Goal: Information Seeking & Learning: Understand process/instructions

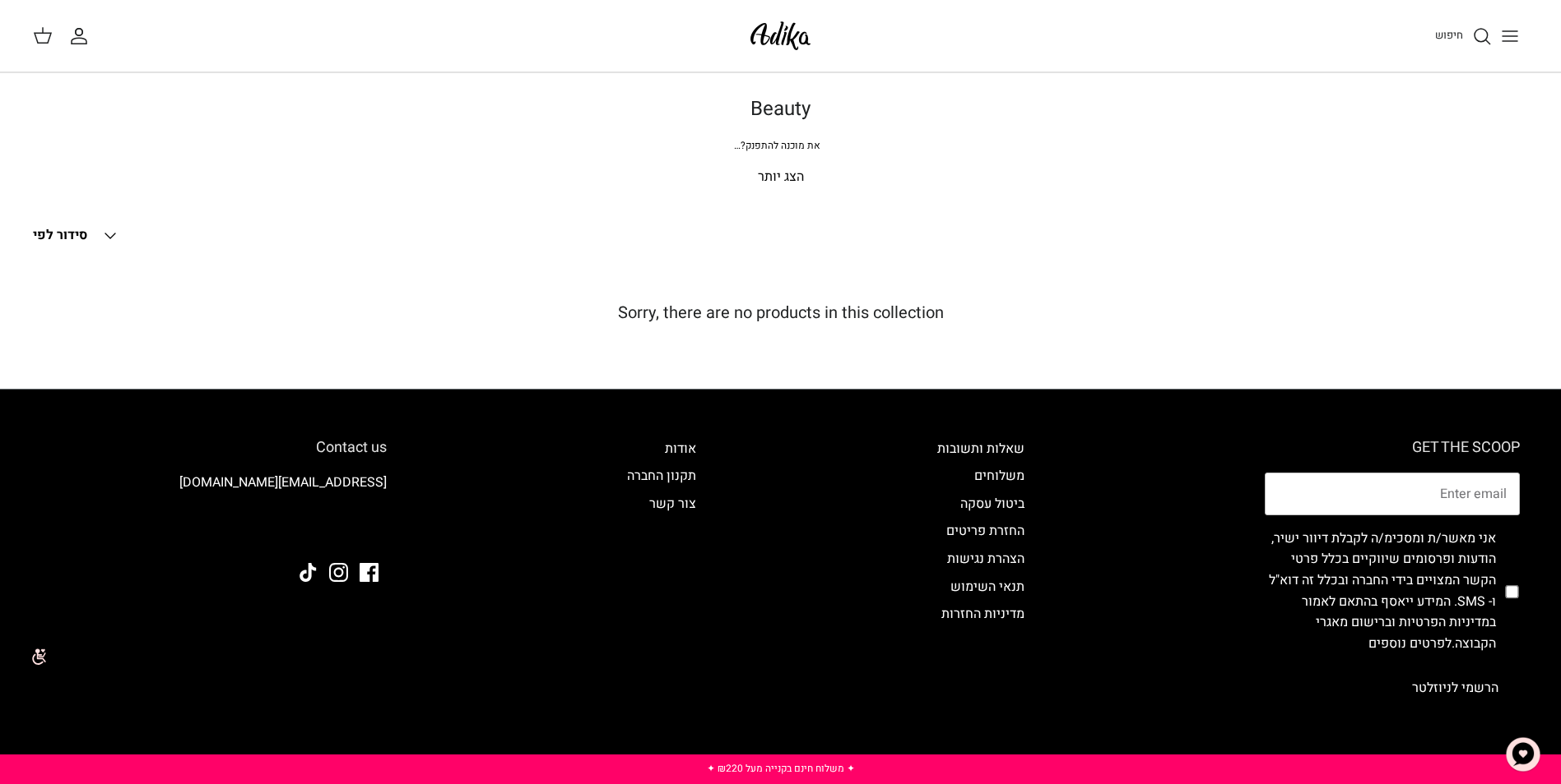
click at [791, 172] on p "הצג יותר" at bounding box center [780, 178] width 1152 height 22
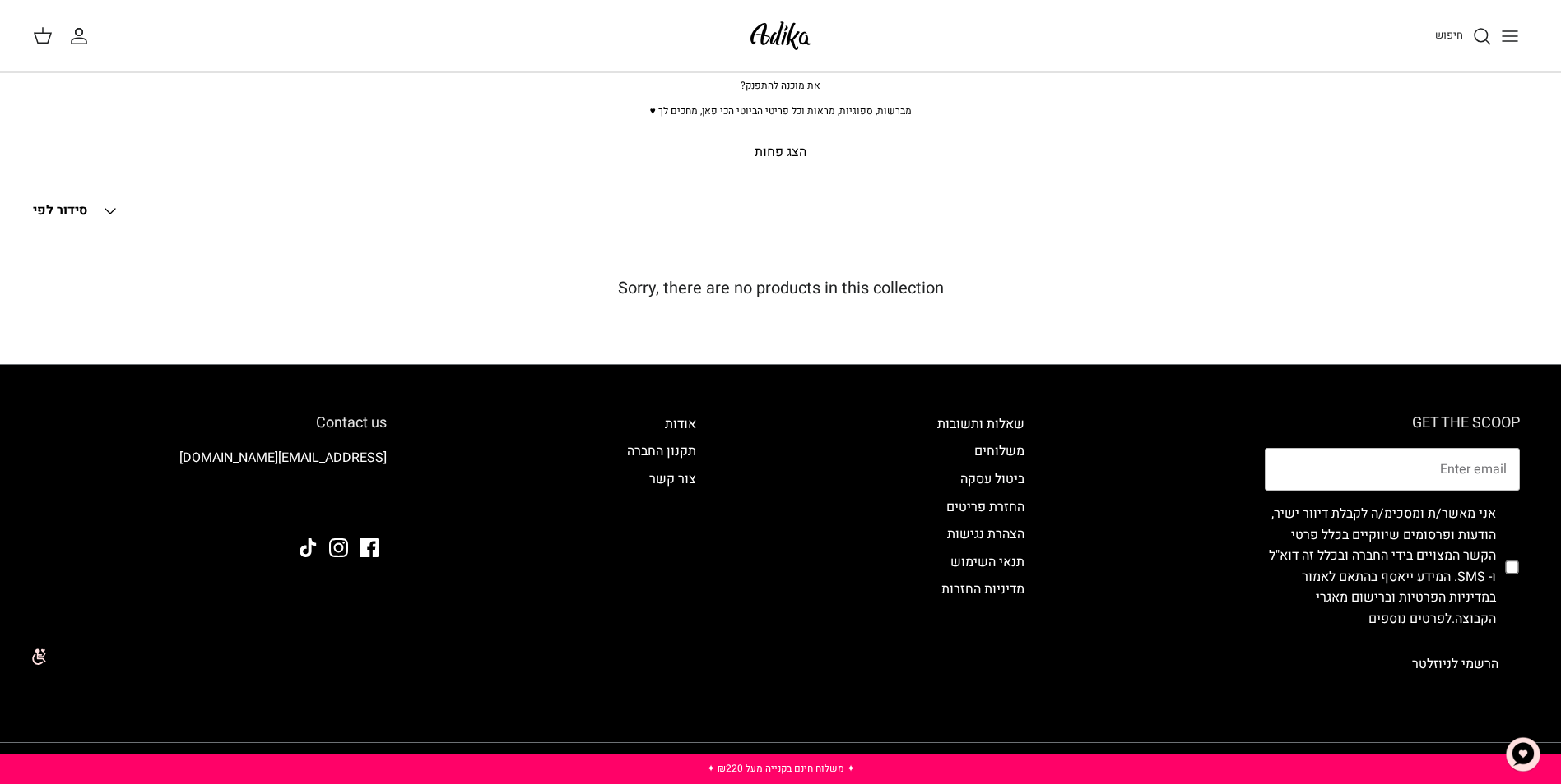
scroll to position [142, 0]
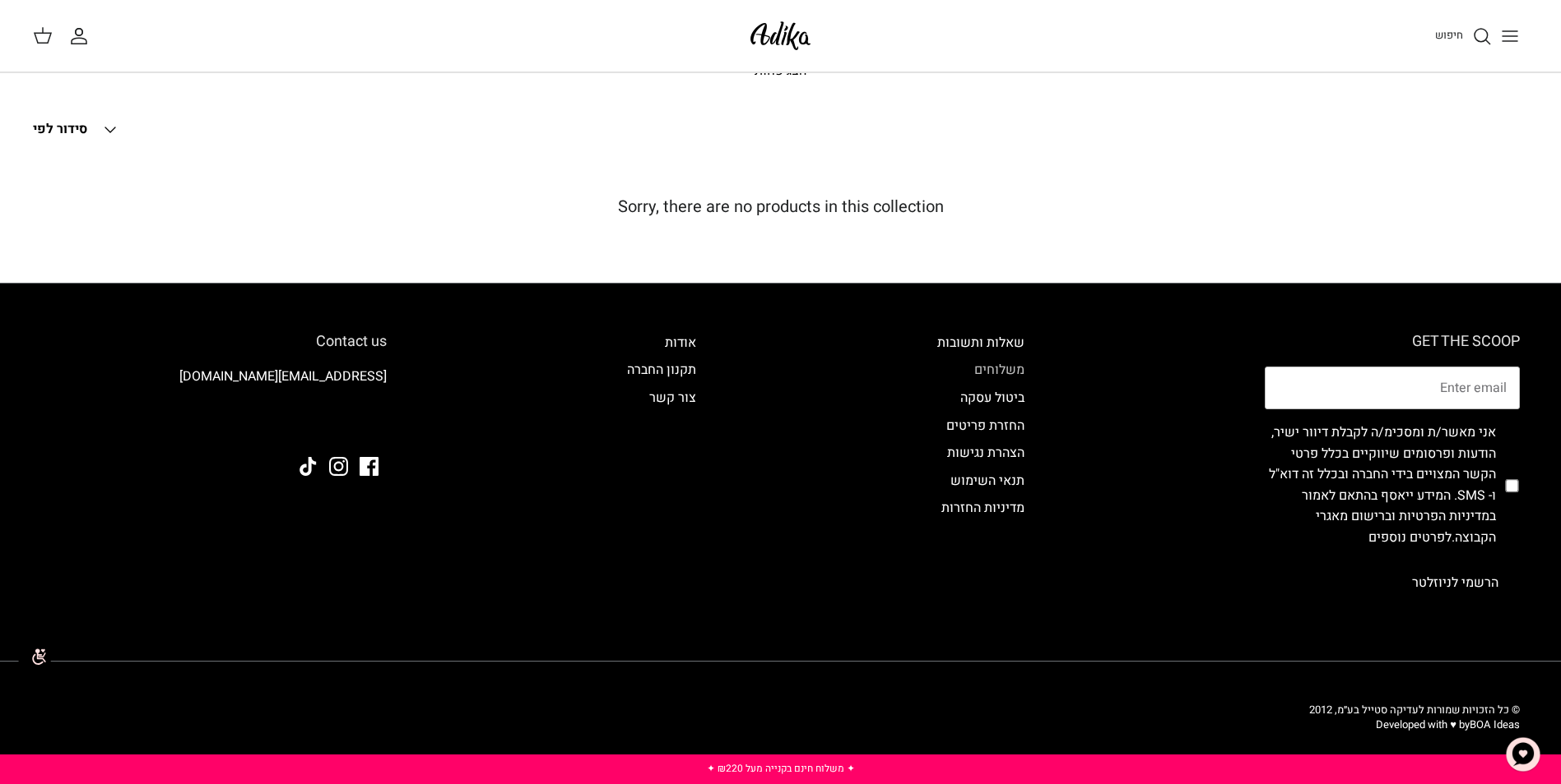
click at [993, 363] on link "משלוחים" at bounding box center [999, 370] width 50 height 20
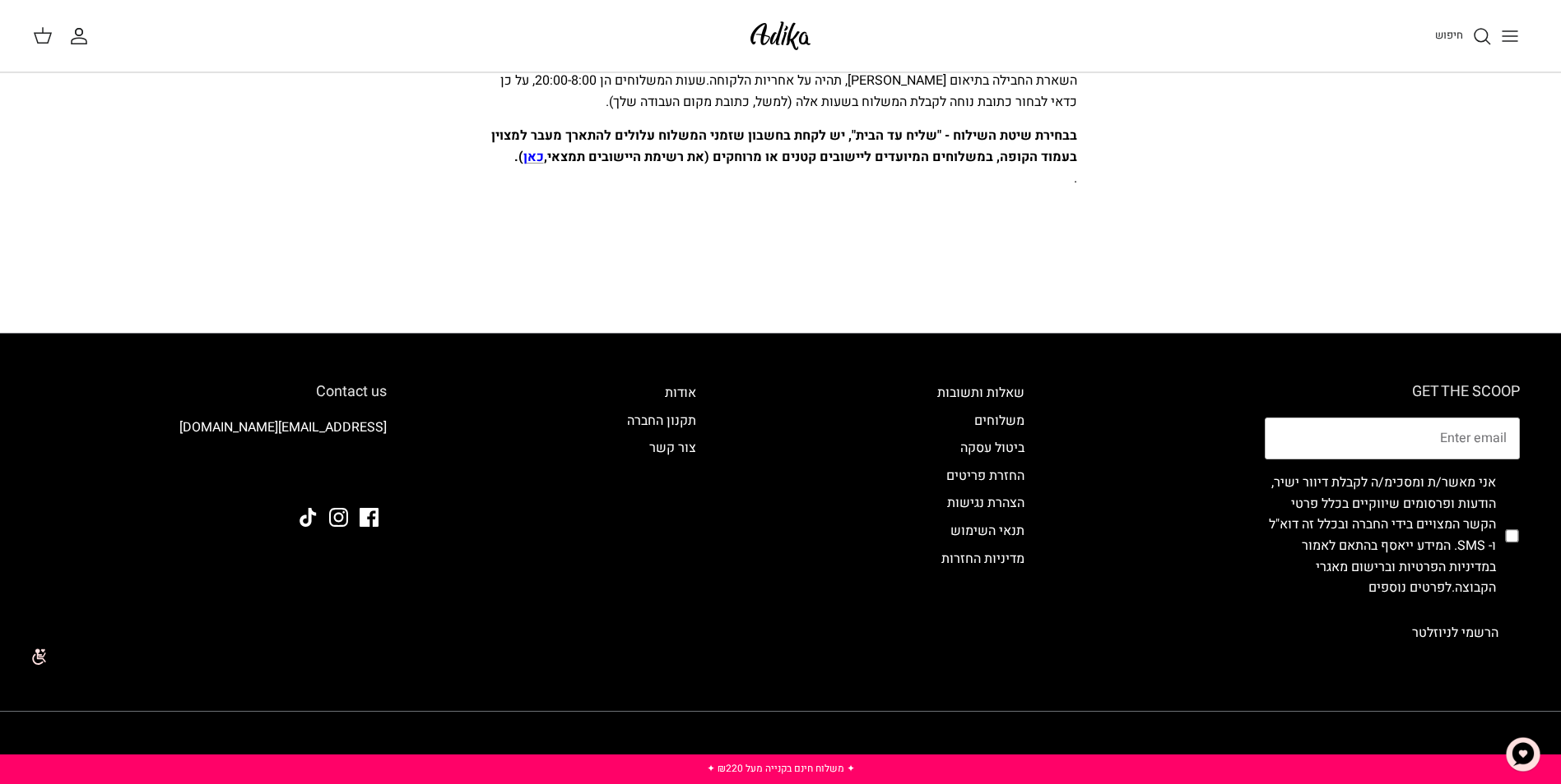
scroll to position [919, 0]
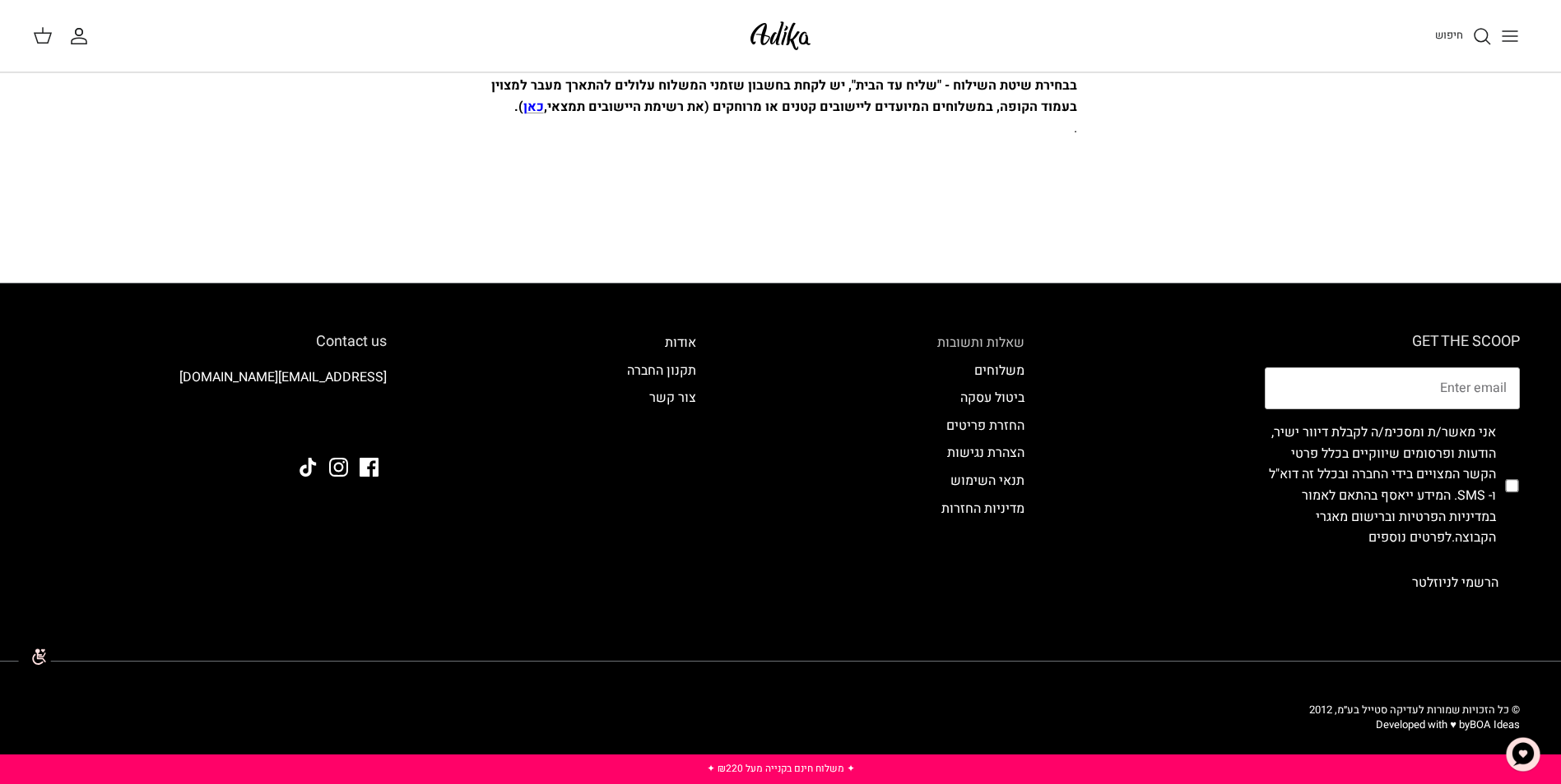
click at [993, 345] on link "שאלות ותשובות" at bounding box center [980, 343] width 87 height 20
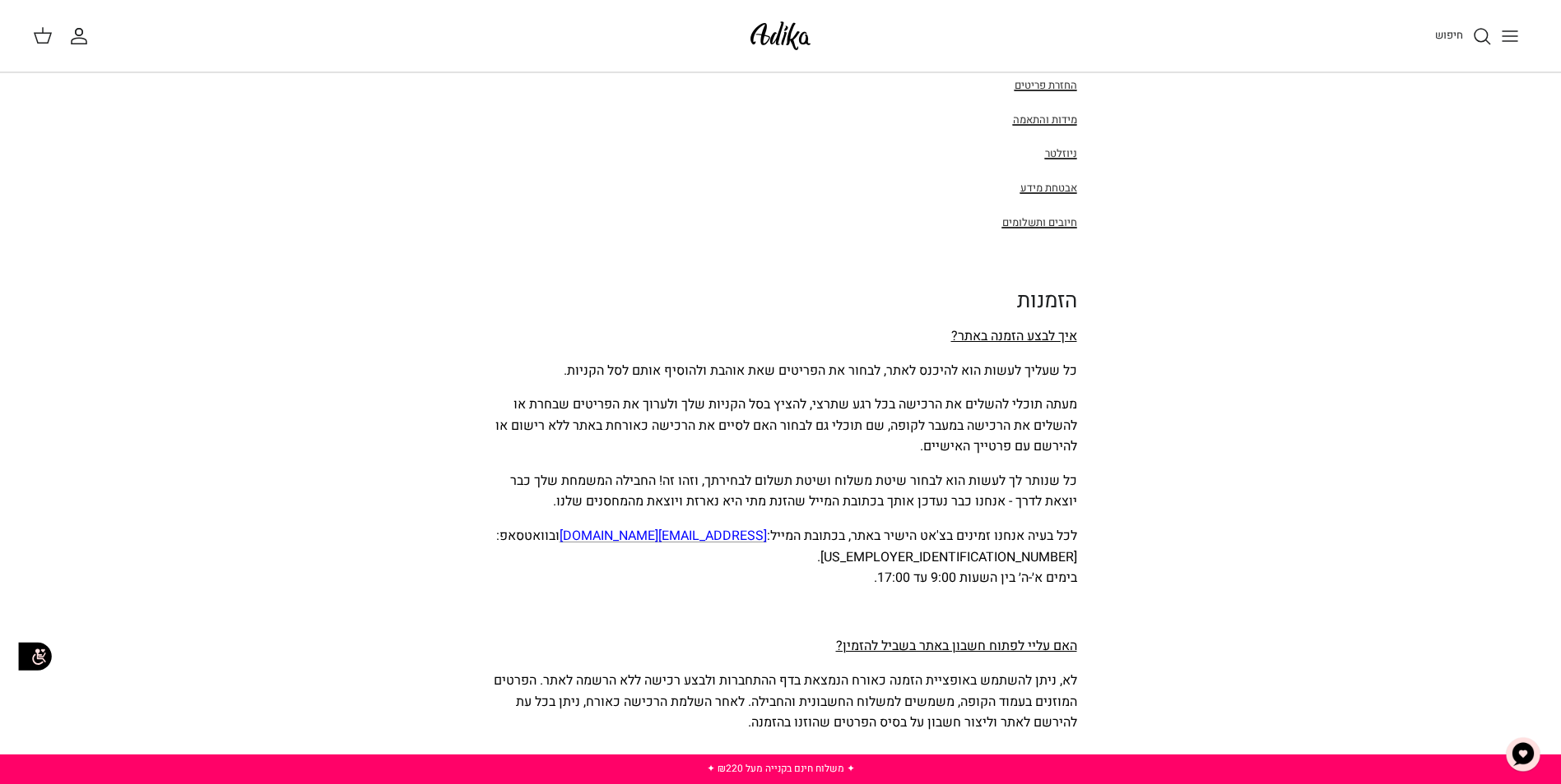
scroll to position [329, 0]
